Goal: Information Seeking & Learning: Learn about a topic

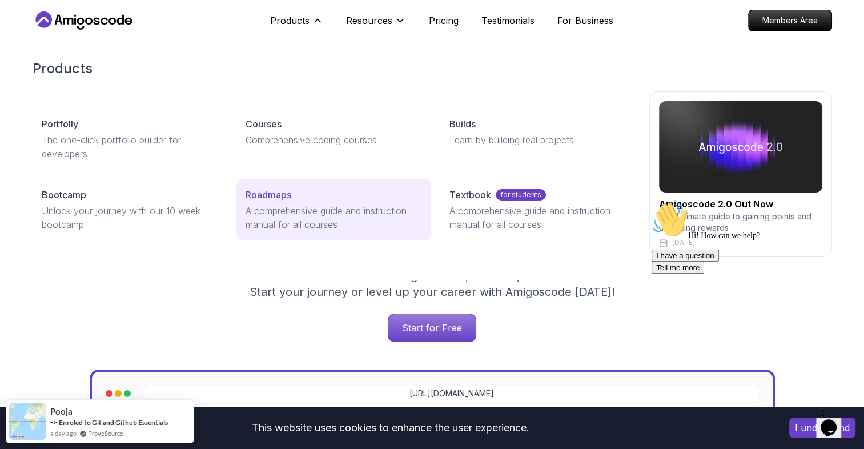
click at [267, 195] on p "Roadmaps" at bounding box center [269, 195] width 46 height 14
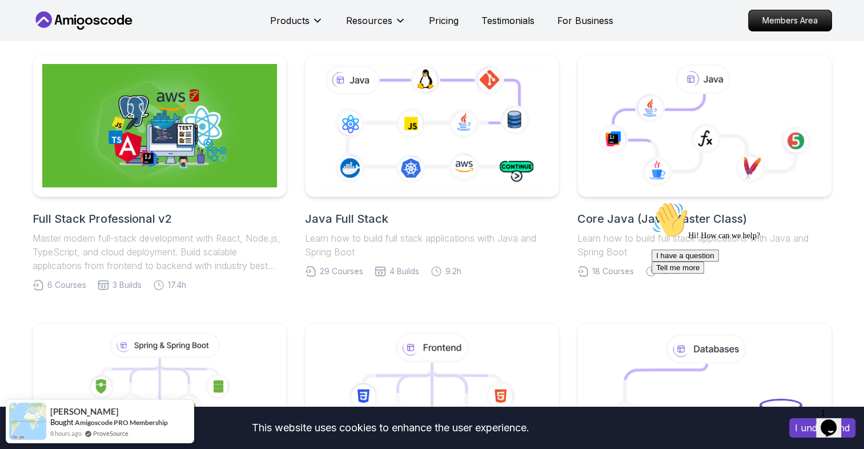
scroll to position [262, 0]
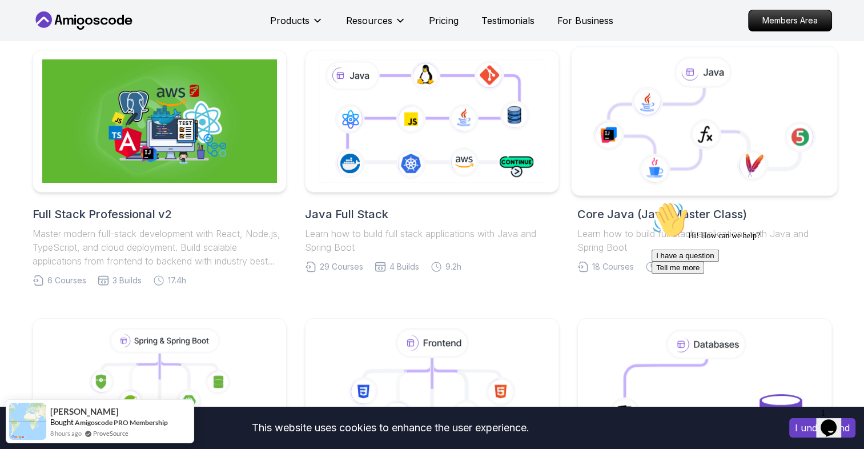
click at [645, 137] on icon at bounding box center [674, 128] width 131 height 81
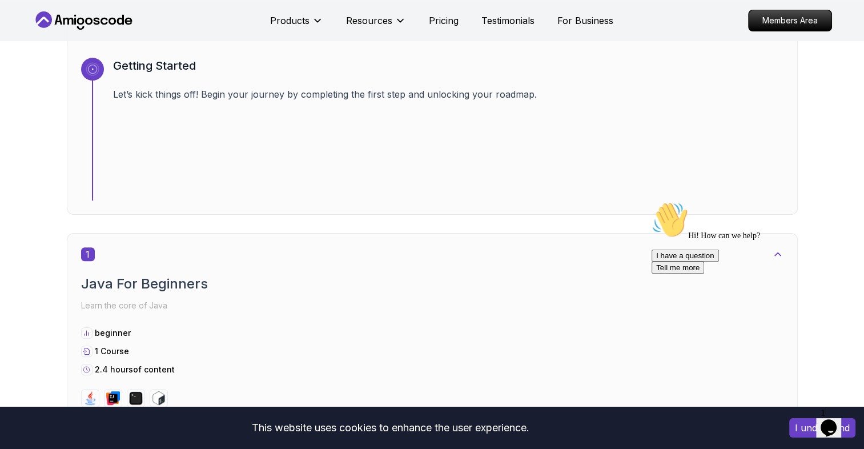
scroll to position [400, 0]
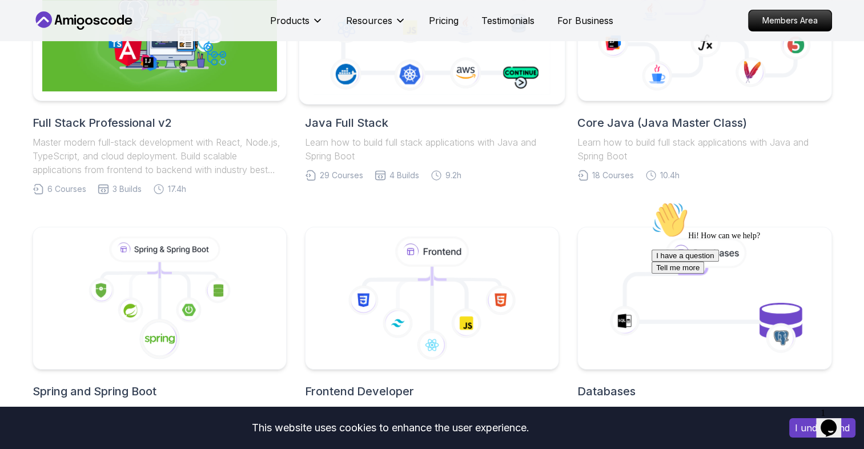
scroll to position [262, 0]
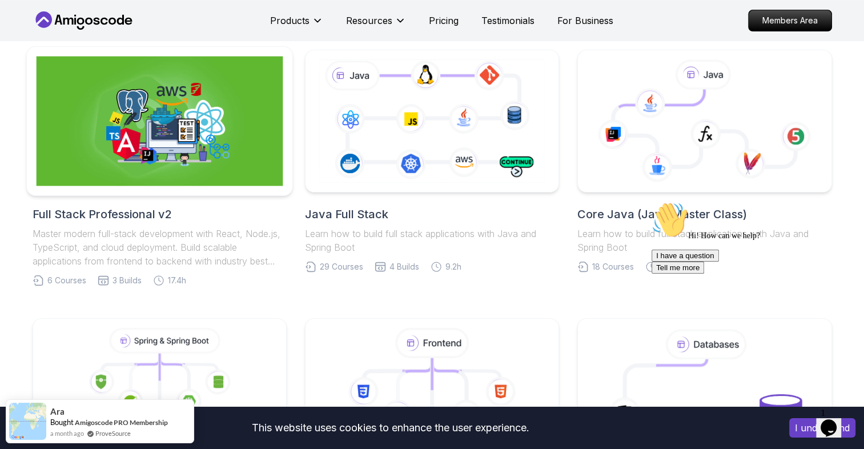
click at [196, 106] on img at bounding box center [159, 122] width 247 height 130
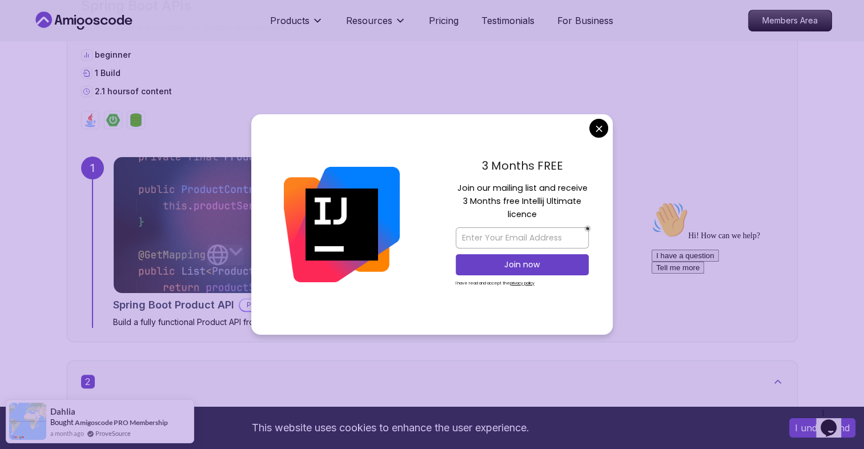
scroll to position [707, 0]
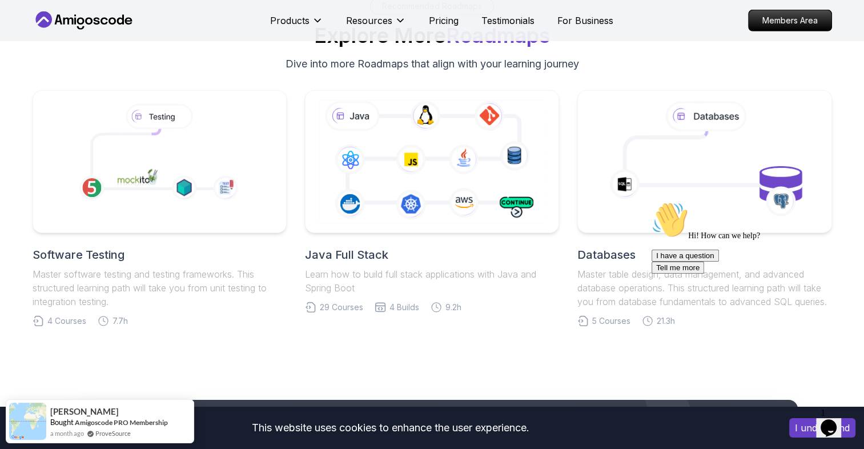
scroll to position [3572, 0]
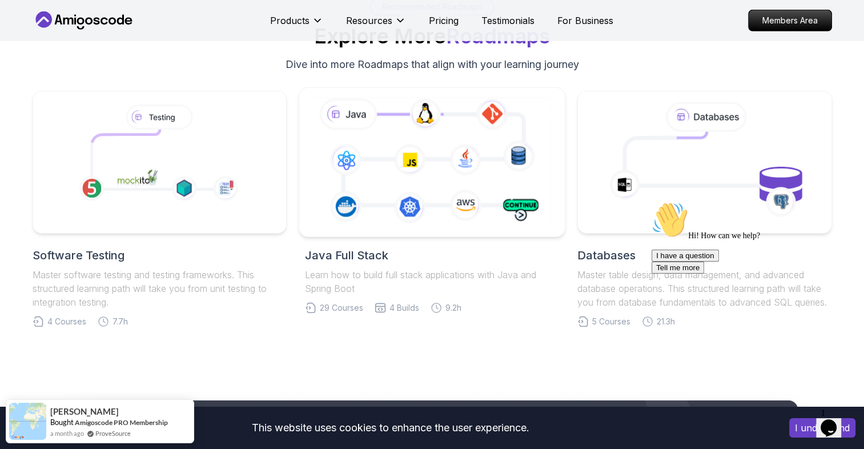
click at [426, 182] on icon at bounding box center [432, 162] width 242 height 134
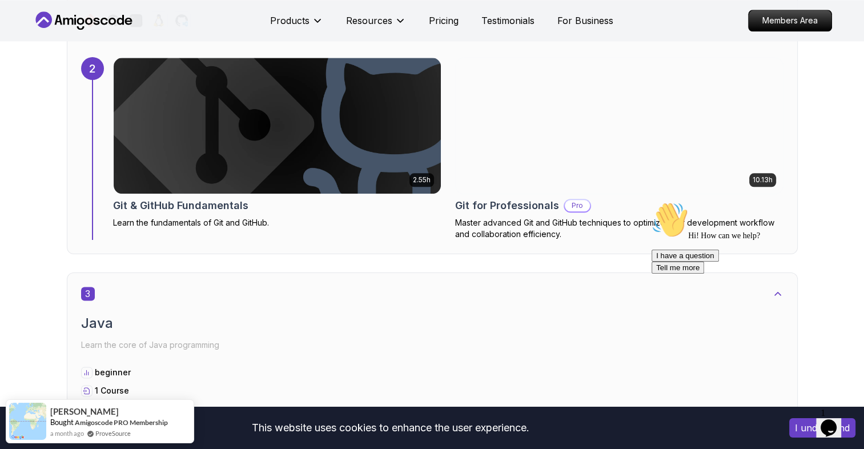
scroll to position [1375, 0]
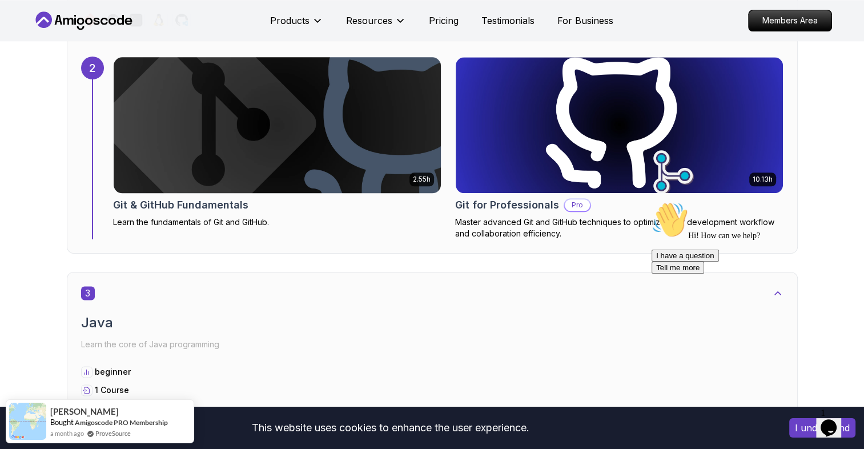
click at [320, 113] on img at bounding box center [277, 125] width 344 height 143
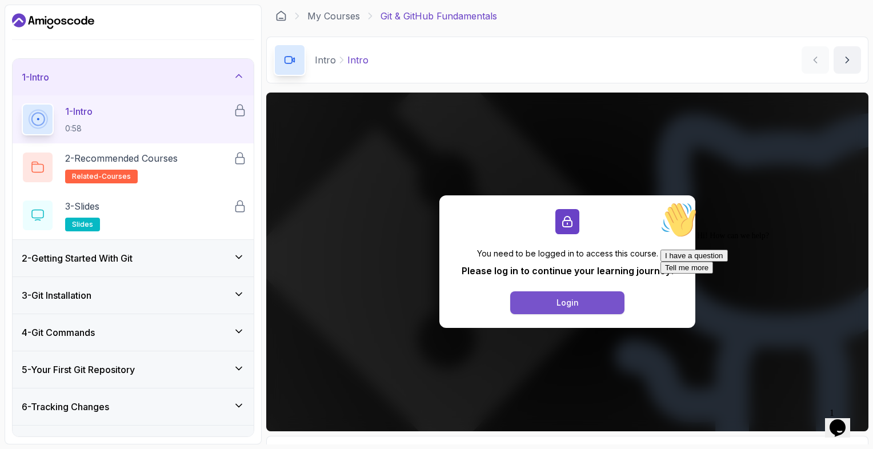
click at [567, 293] on button "Login" at bounding box center [567, 302] width 114 height 23
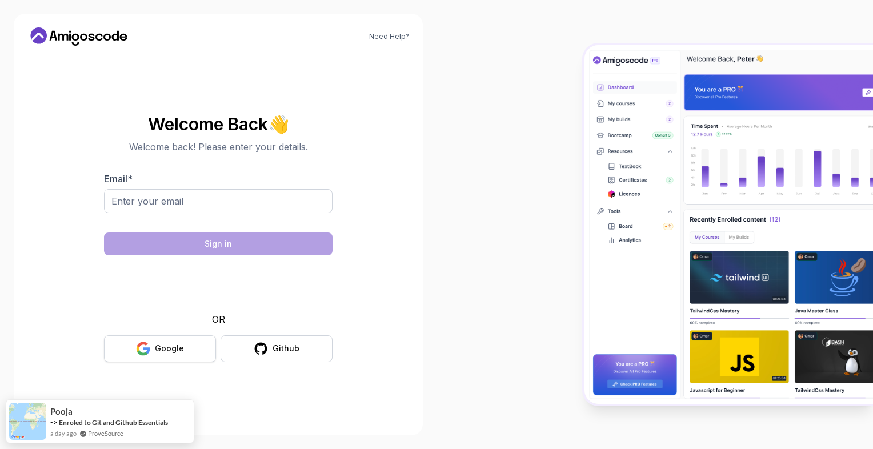
click at [167, 344] on div "Google" at bounding box center [169, 348] width 29 height 11
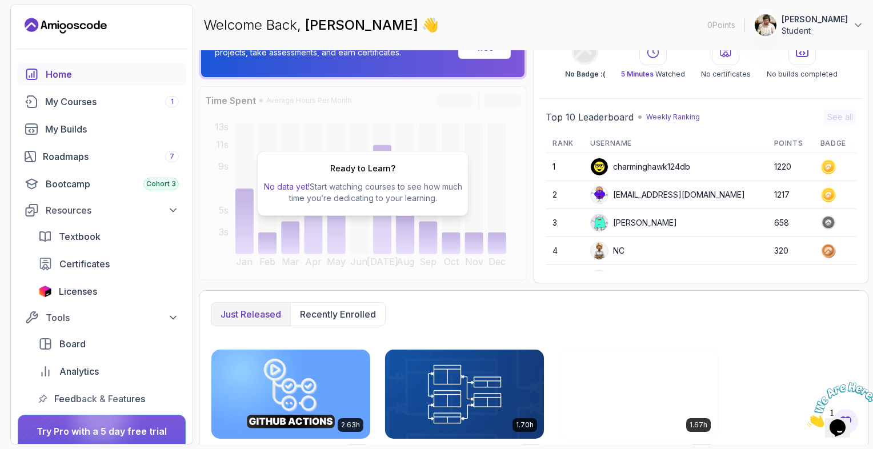
scroll to position [57, 0]
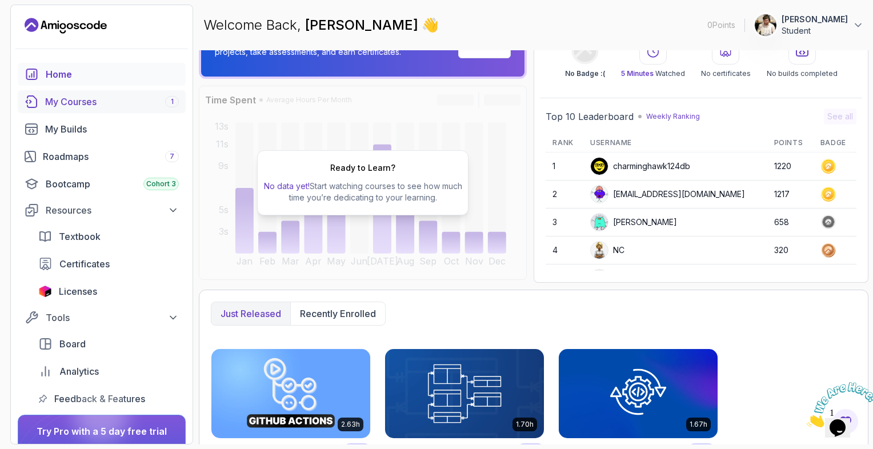
click at [130, 95] on div "My Courses 1" at bounding box center [112, 102] width 134 height 14
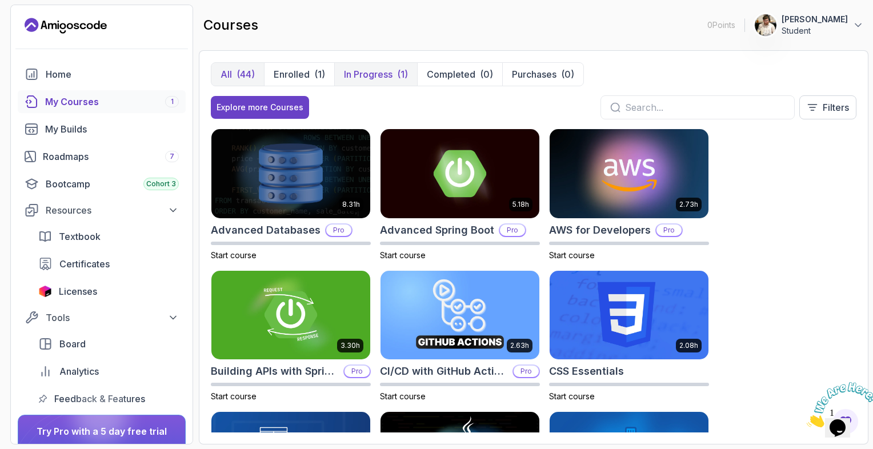
click at [374, 79] on p "In Progress" at bounding box center [368, 74] width 49 height 14
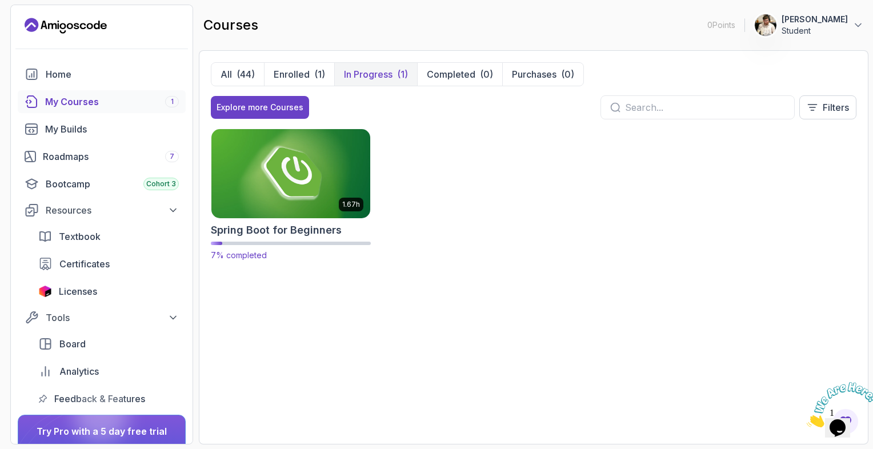
click at [299, 203] on img at bounding box center [290, 173] width 167 height 93
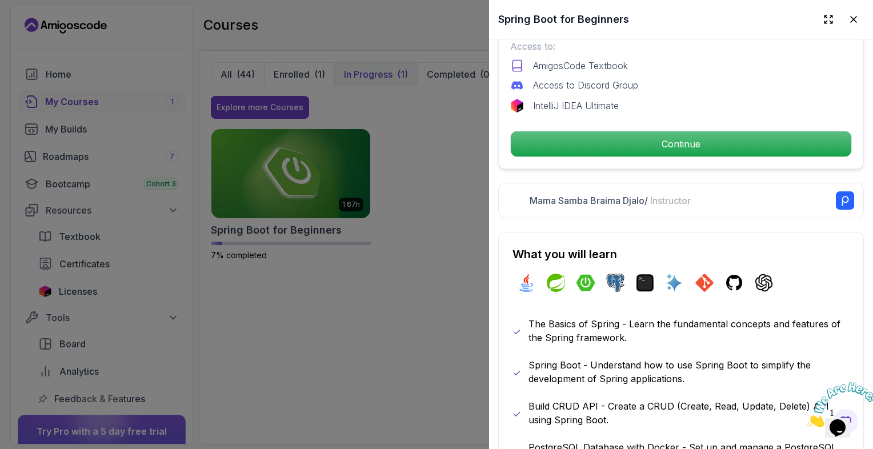
scroll to position [416, 0]
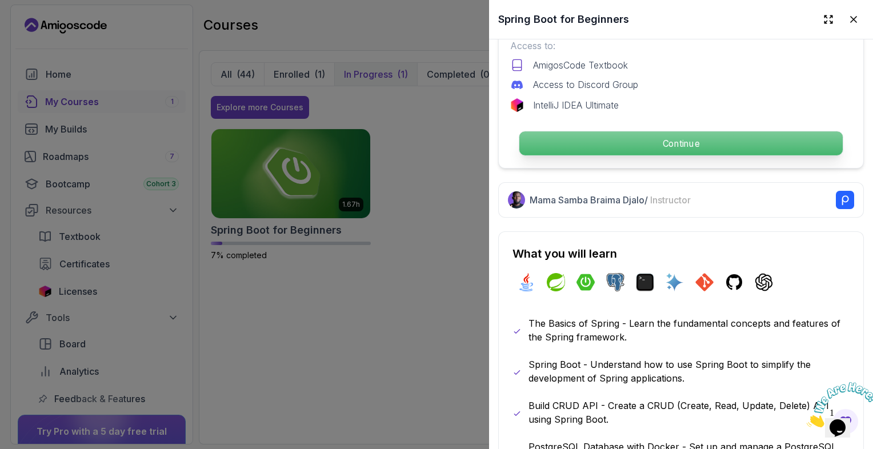
click at [628, 137] on p "Continue" at bounding box center [680, 143] width 323 height 24
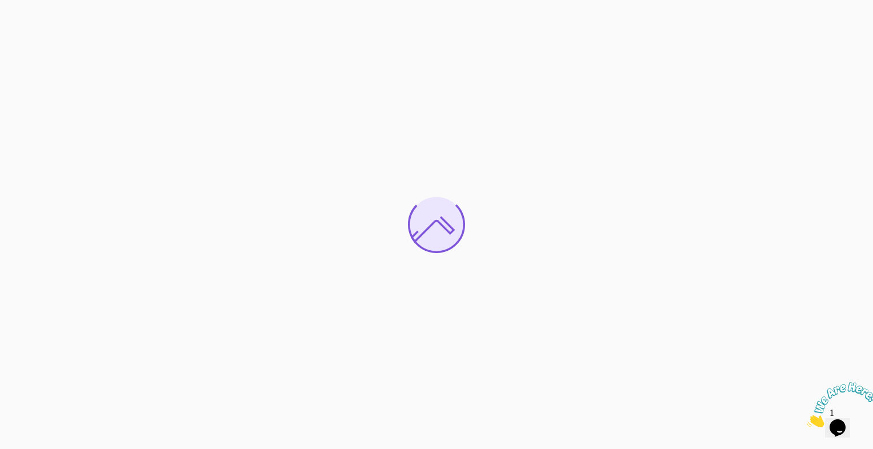
click at [806, 419] on icon "Close" at bounding box center [806, 424] width 0 height 10
